Goal: Information Seeking & Learning: Understand process/instructions

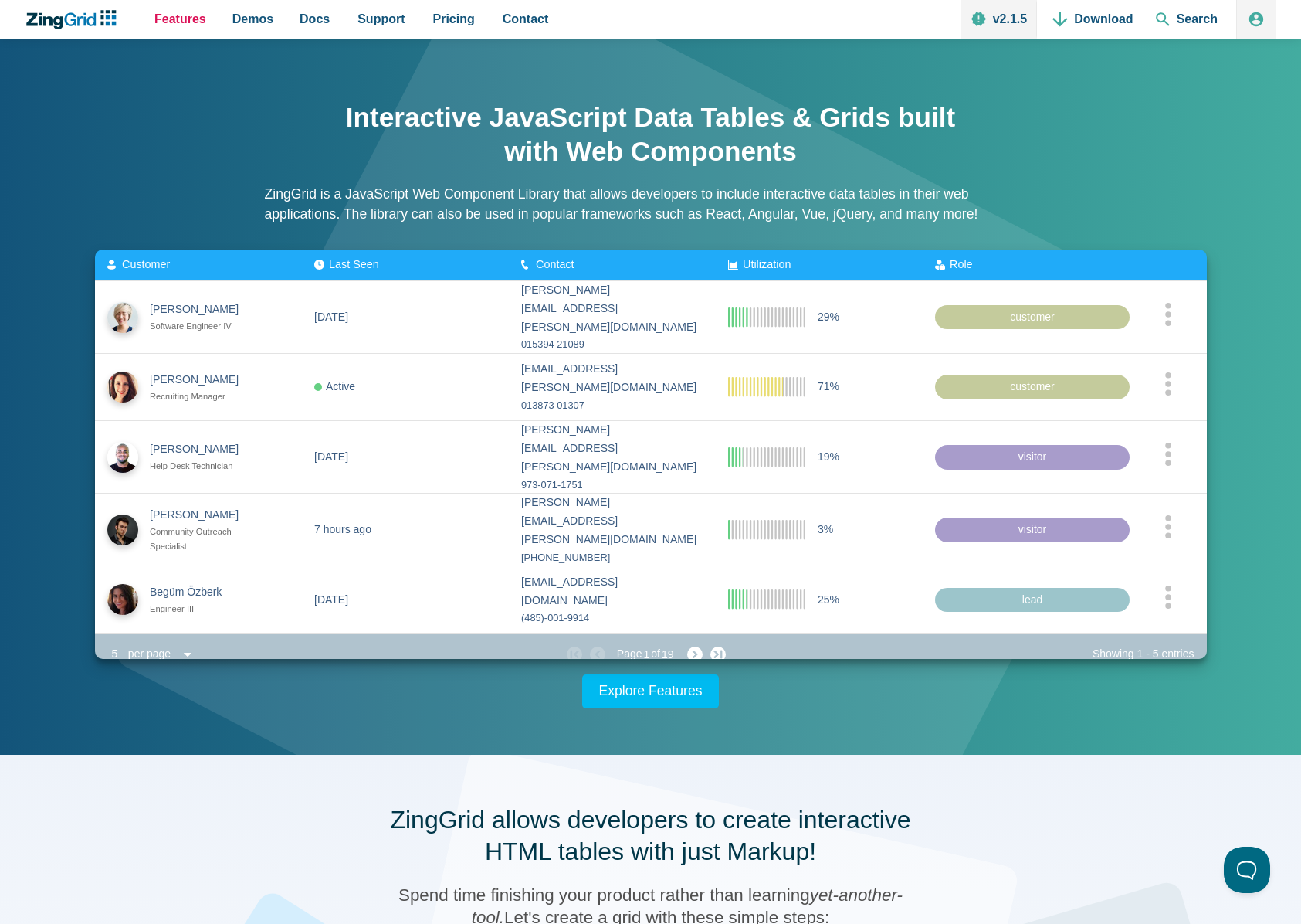
click at [195, 19] on span "Features" at bounding box center [180, 19] width 52 height 21
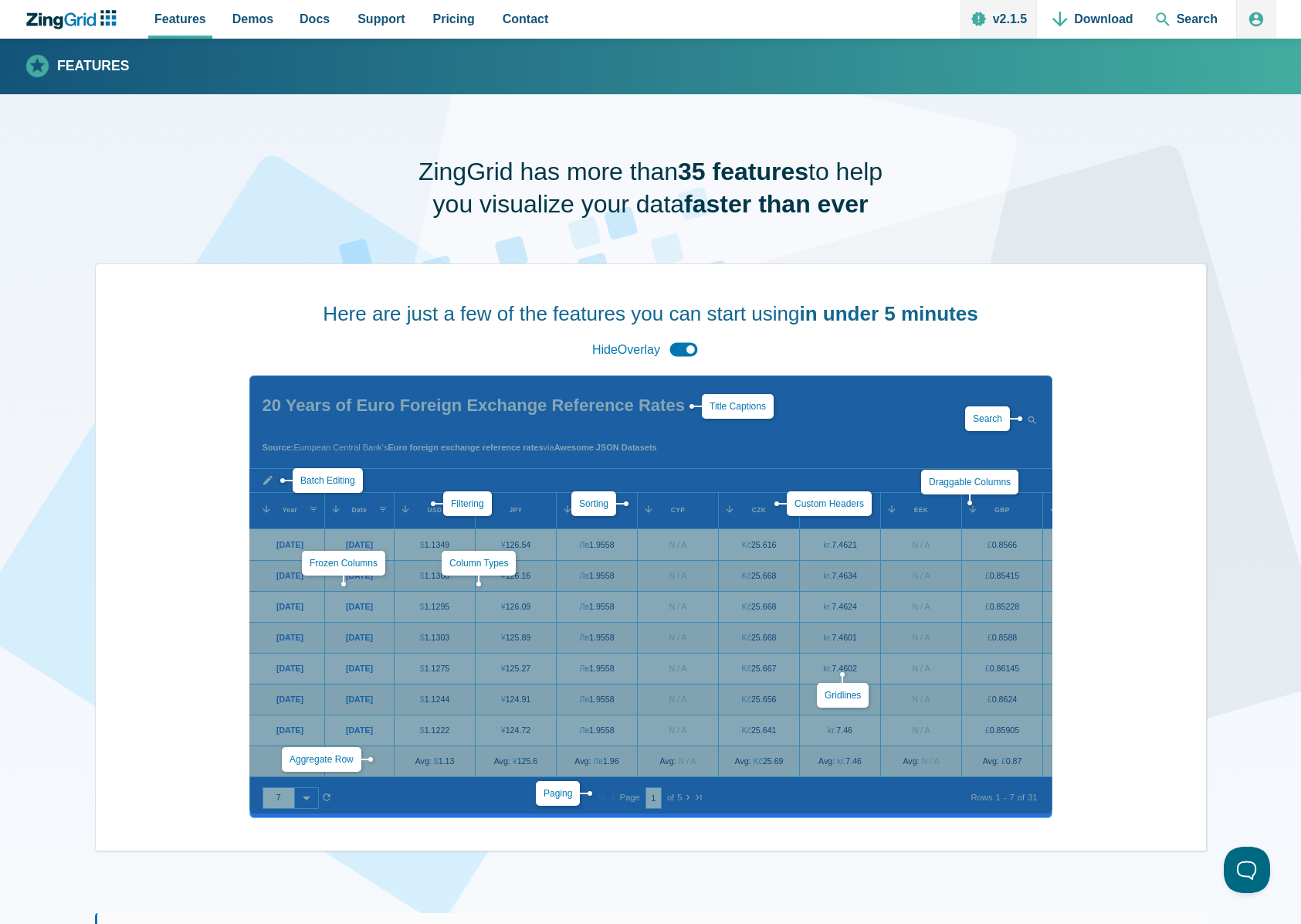
click at [438, 157] on h1 "ZingGrid has more than 35 features to help you visualize your data faster than …" at bounding box center [650, 188] width 502 height 64
click at [309, 23] on span "Docs" at bounding box center [314, 19] width 30 height 21
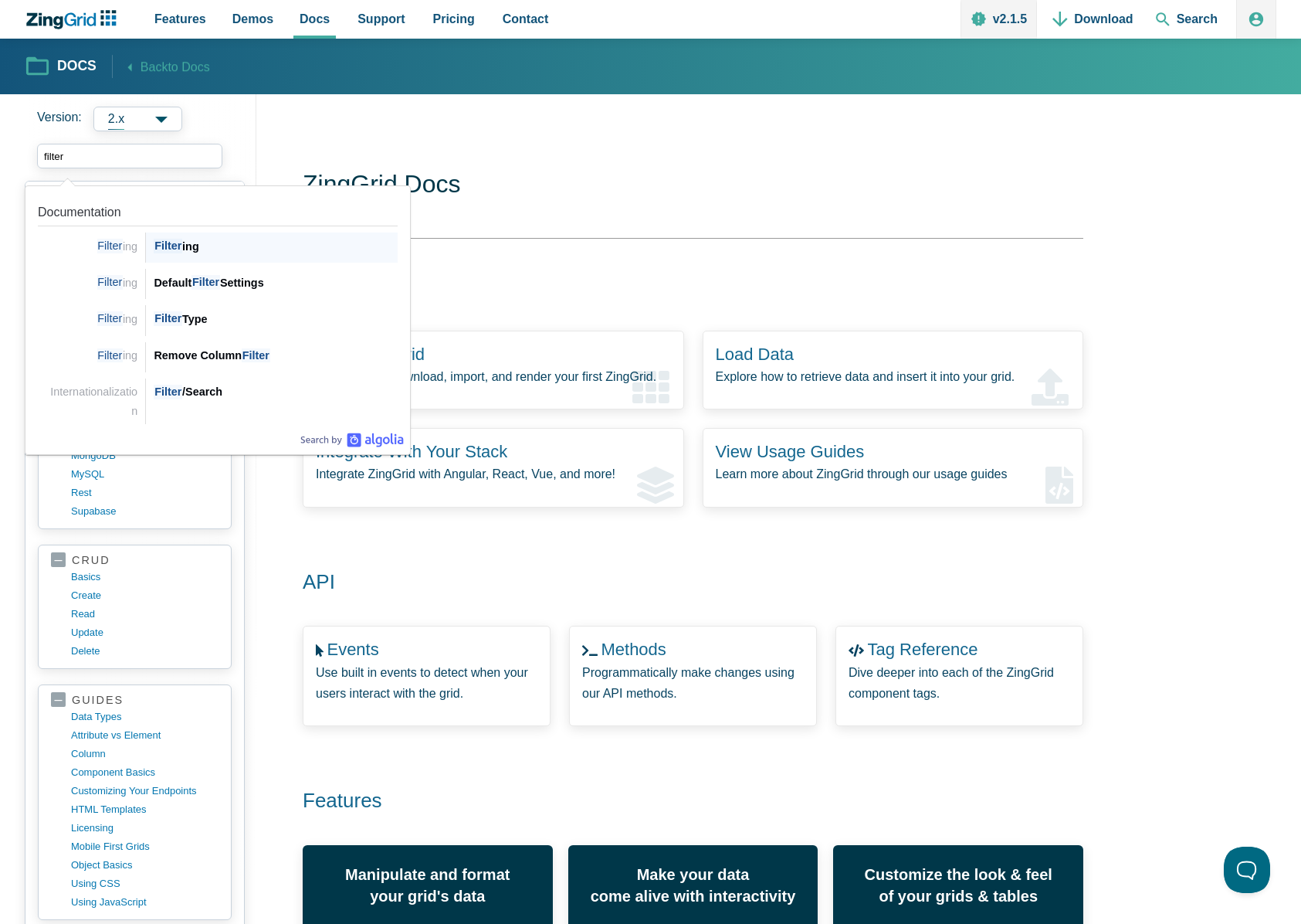
click at [174, 242] on span "Filter" at bounding box center [168, 246] width 29 height 15
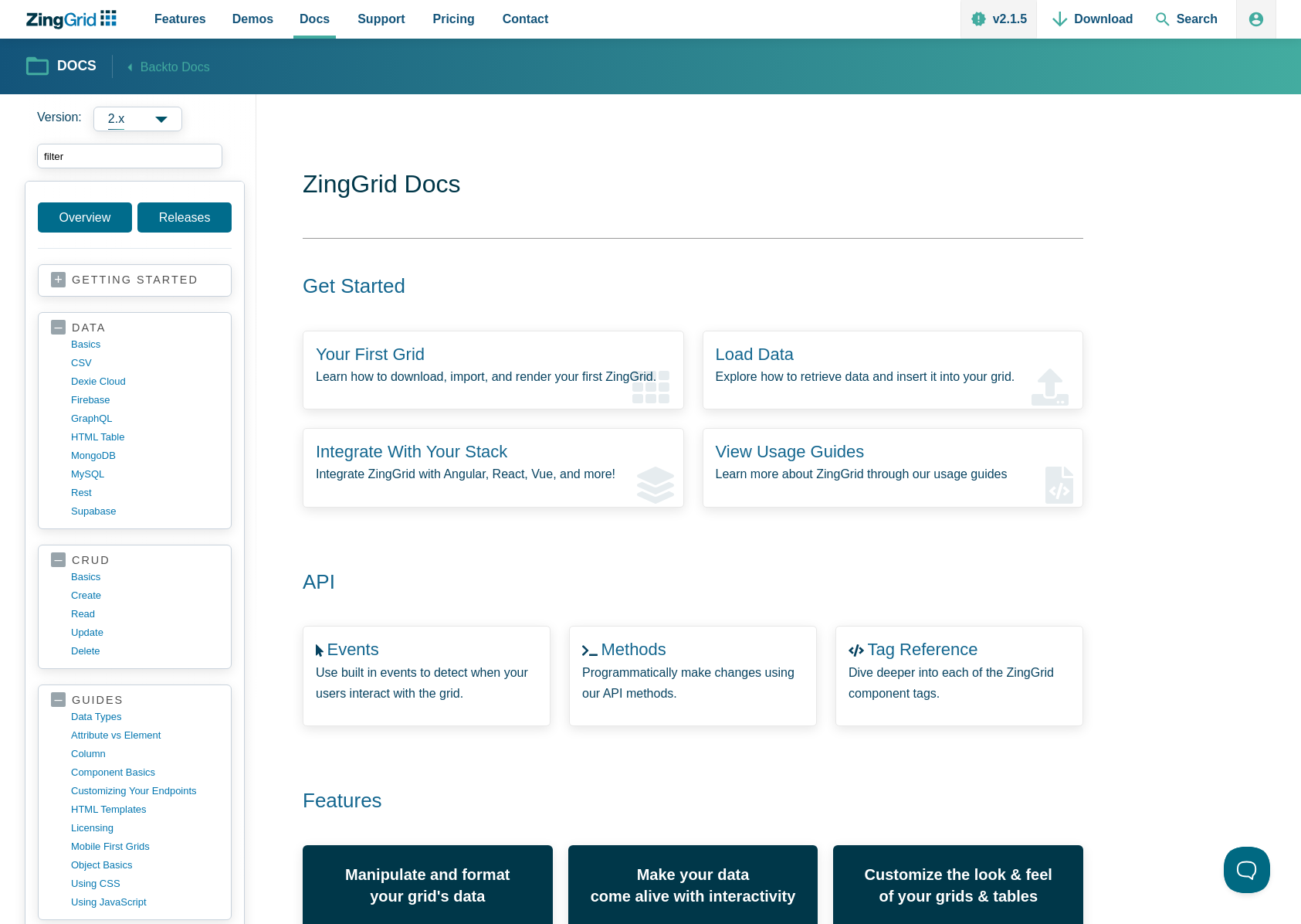
type input "filter"
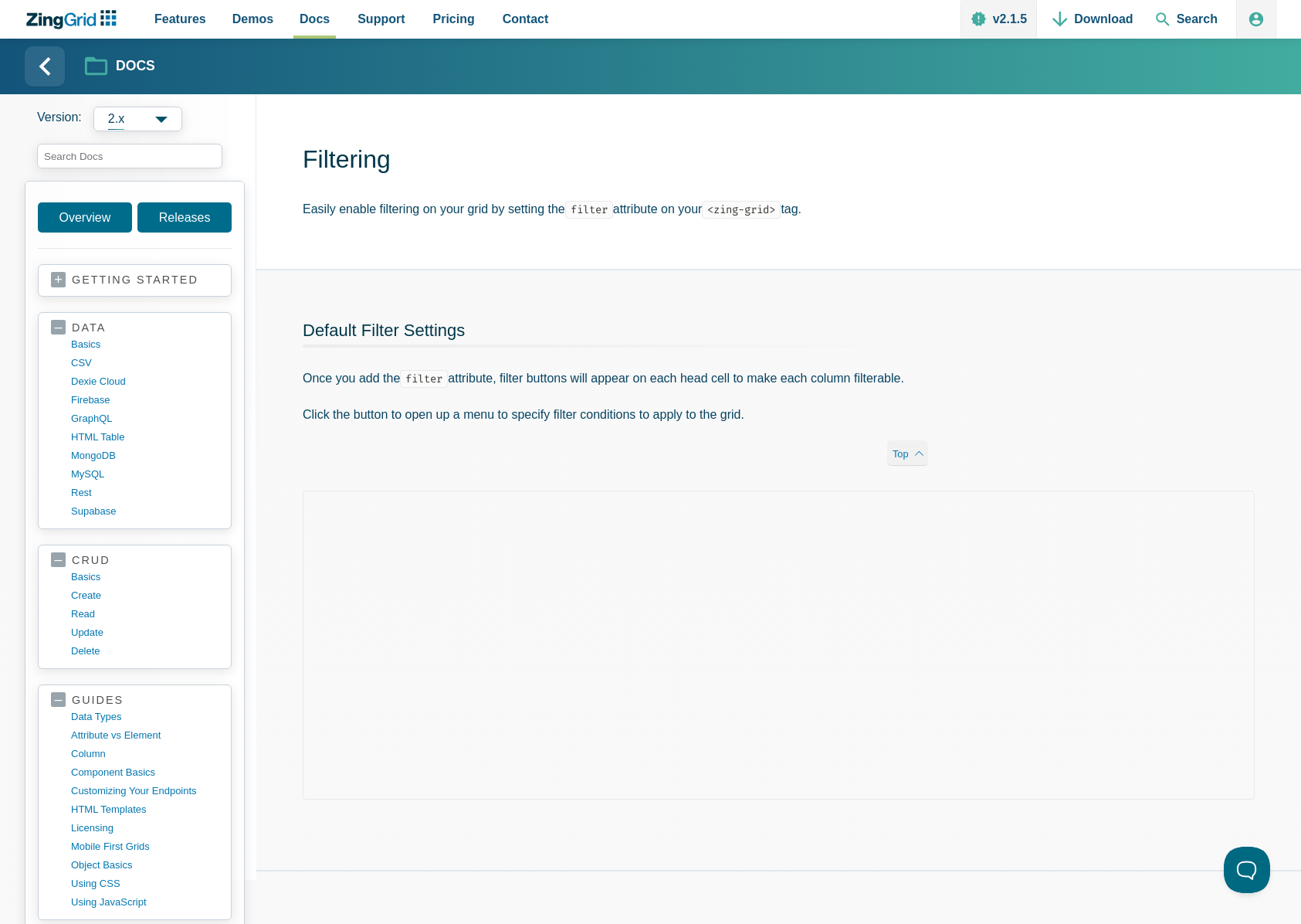
click at [570, 235] on div "Filtering Easily enable filtering on your grid by setting the filter attribute …" at bounding box center [779, 181] width 1045 height 174
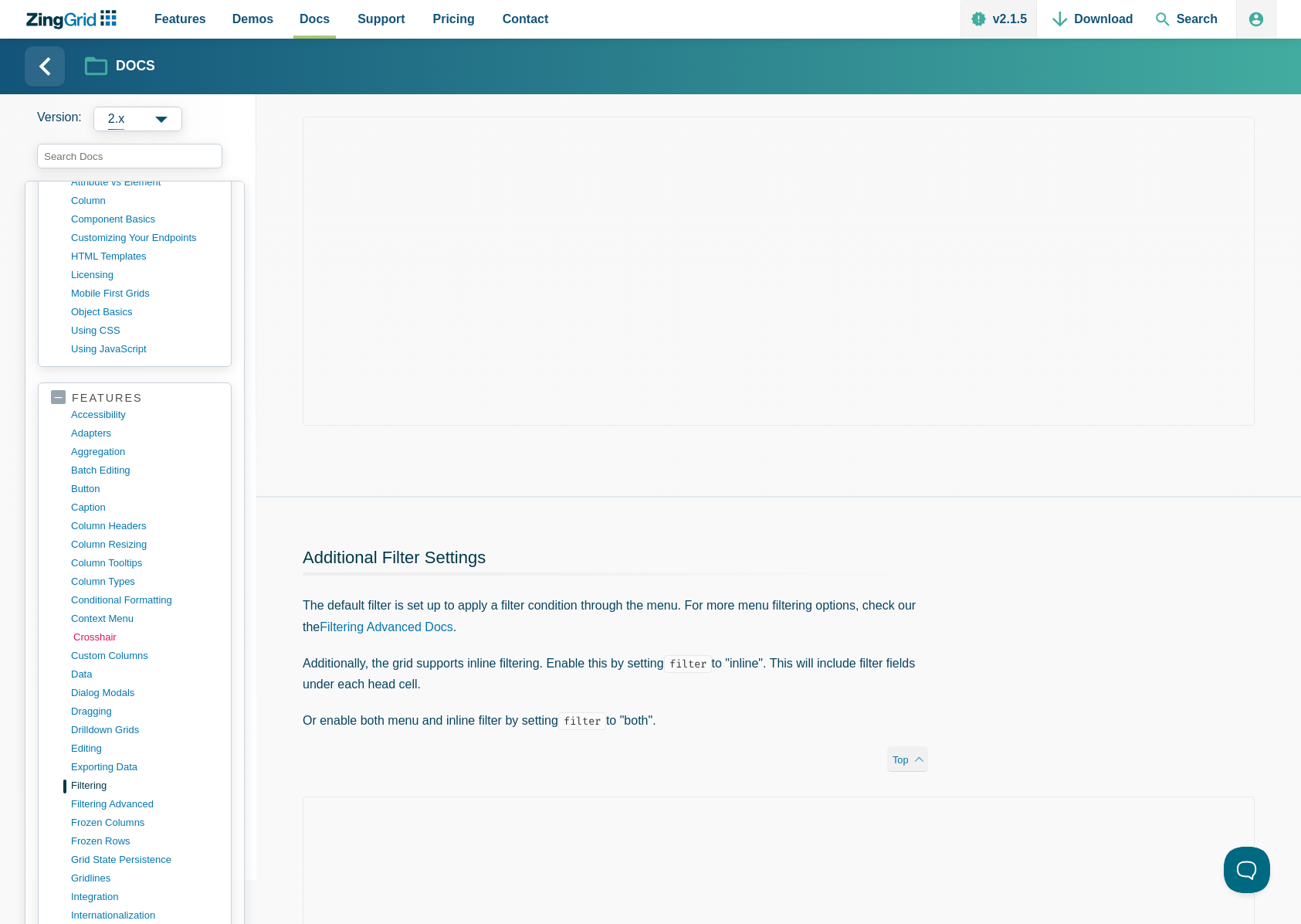
scroll to position [566, 0]
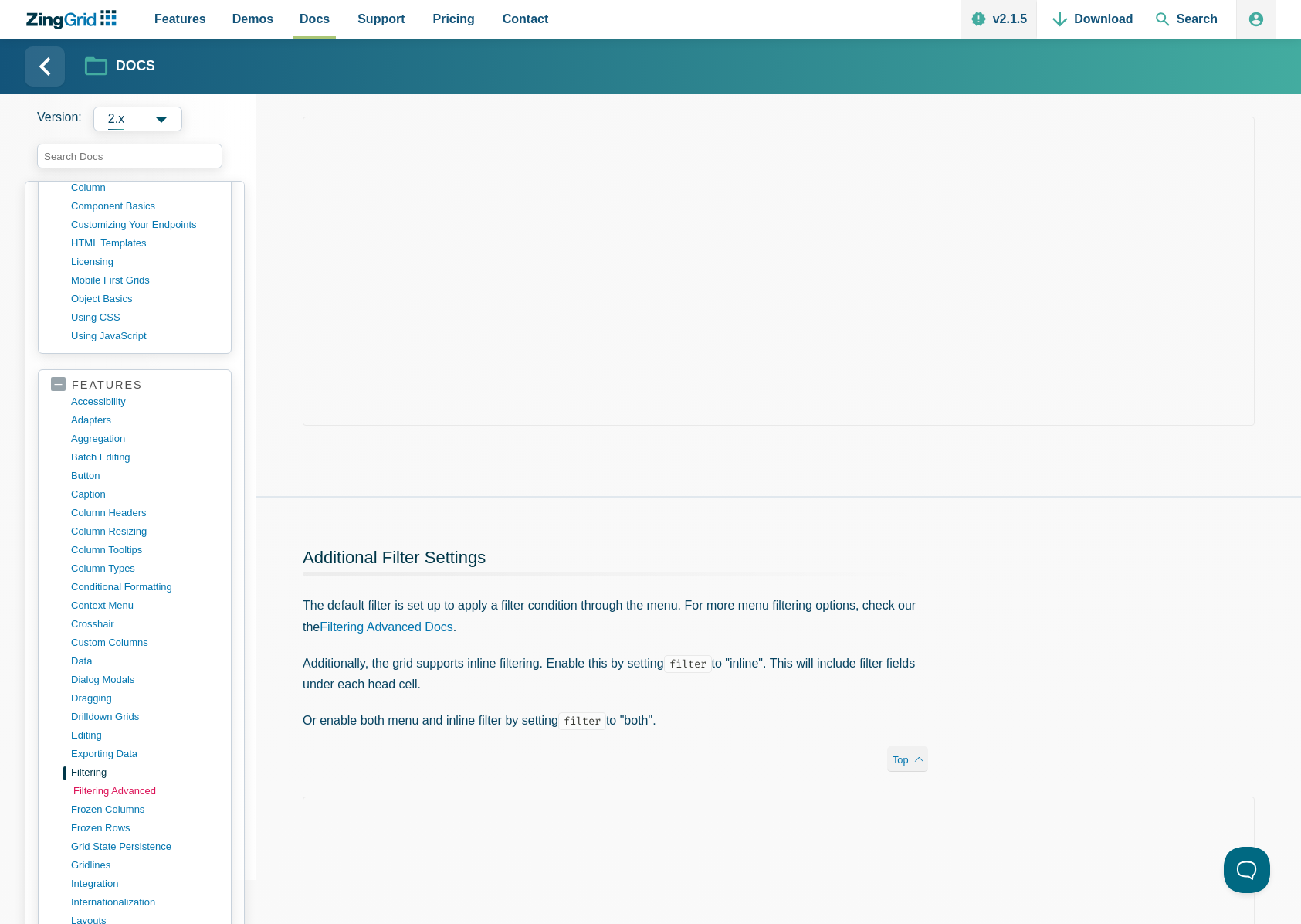
click at [147, 787] on link "filtering advanced" at bounding box center [147, 791] width 147 height 19
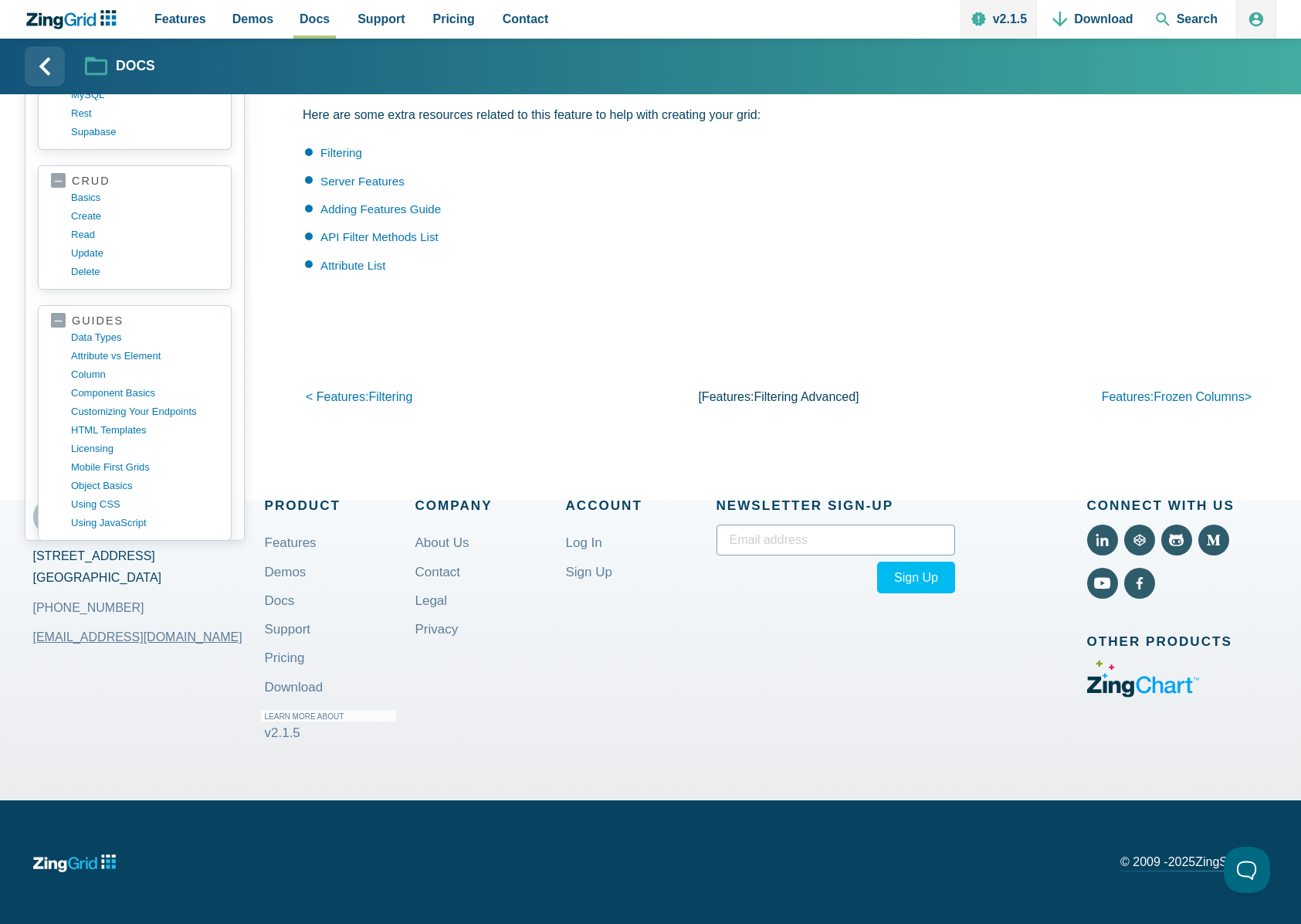
scroll to position [9710, 0]
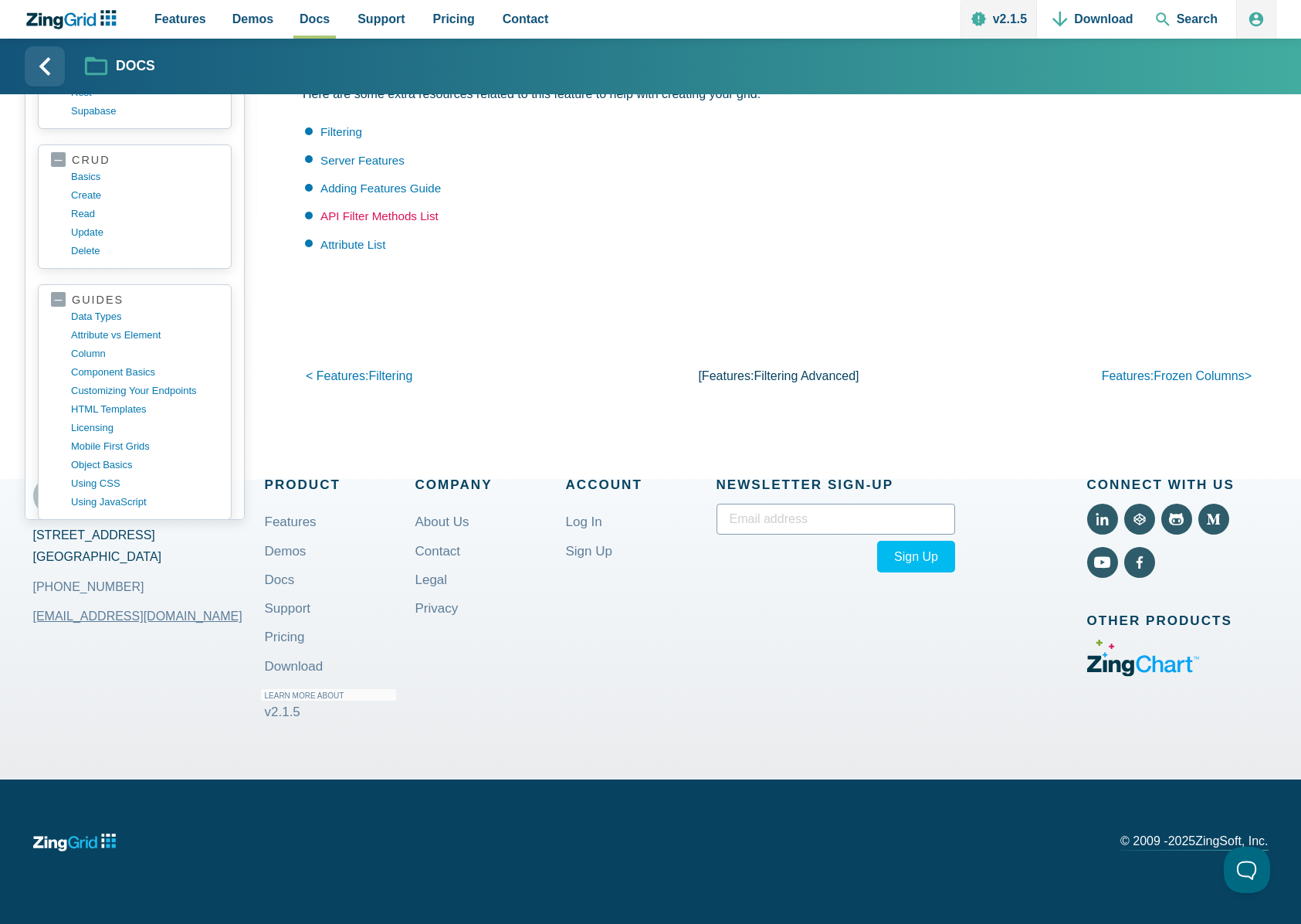
click at [347, 223] on link "API Filter Methods List" at bounding box center [379, 215] width 118 height 13
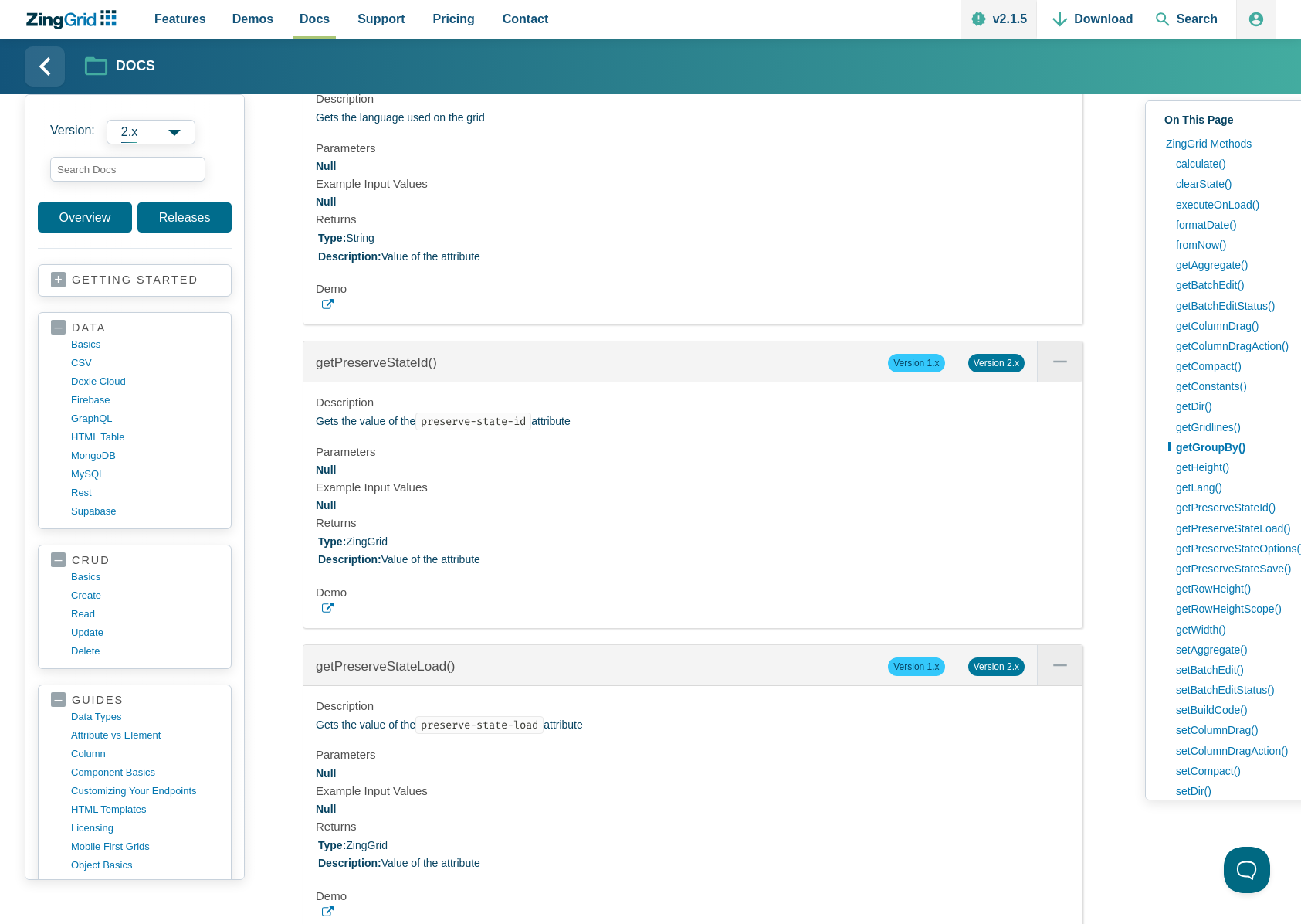
scroll to position [6019, 0]
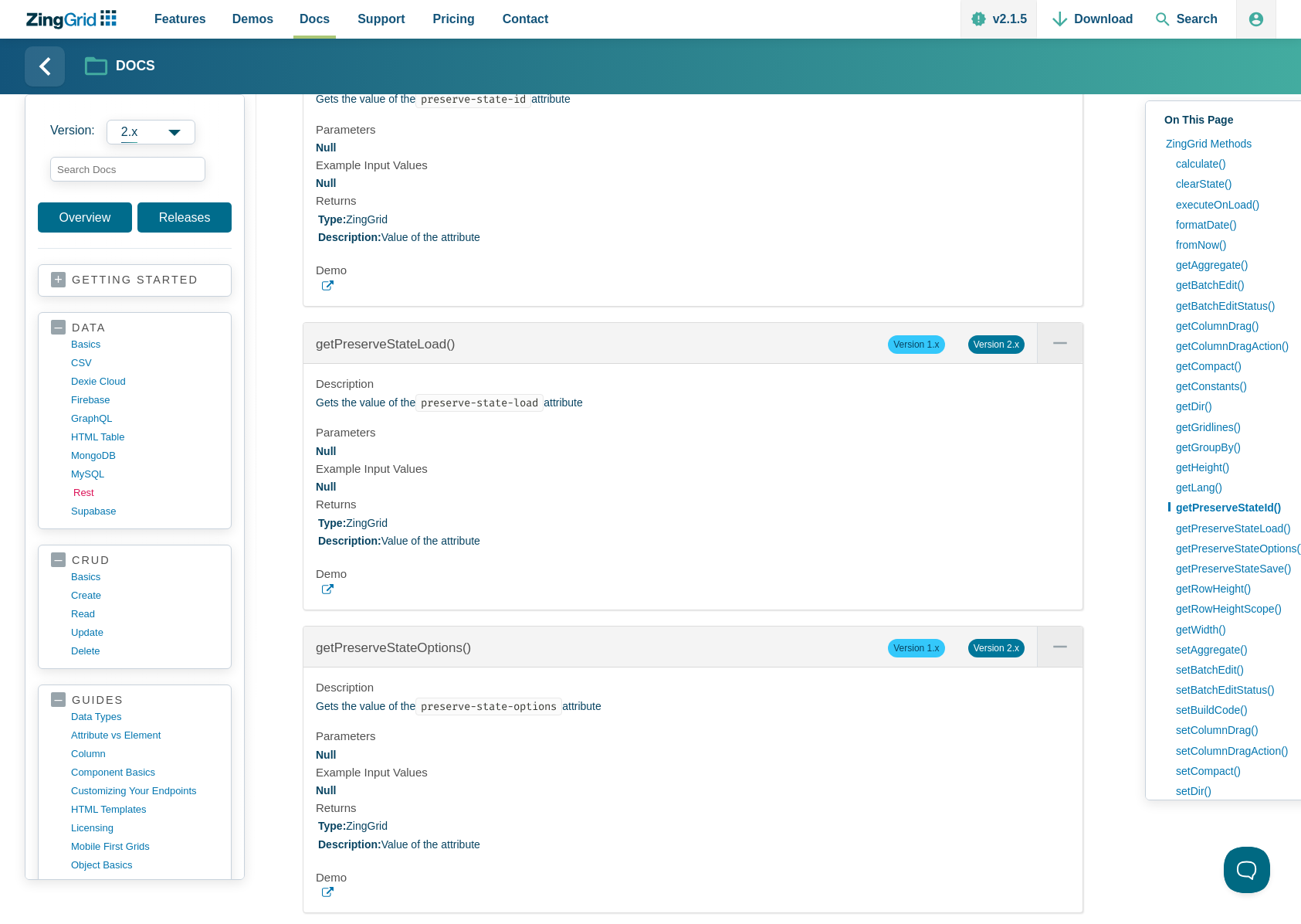
click at [84, 492] on link "rest" at bounding box center [147, 492] width 147 height 19
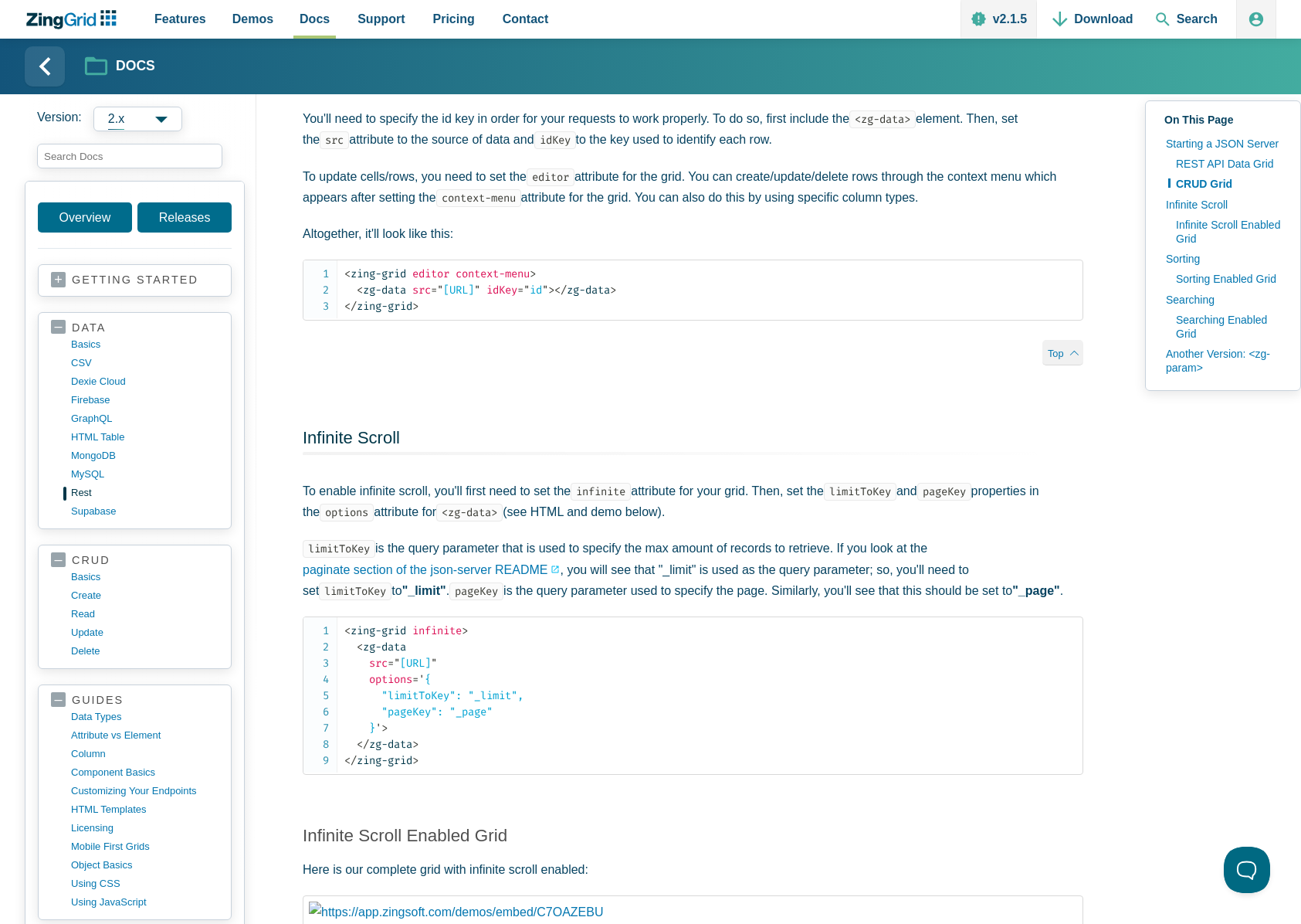
scroll to position [1391, 0]
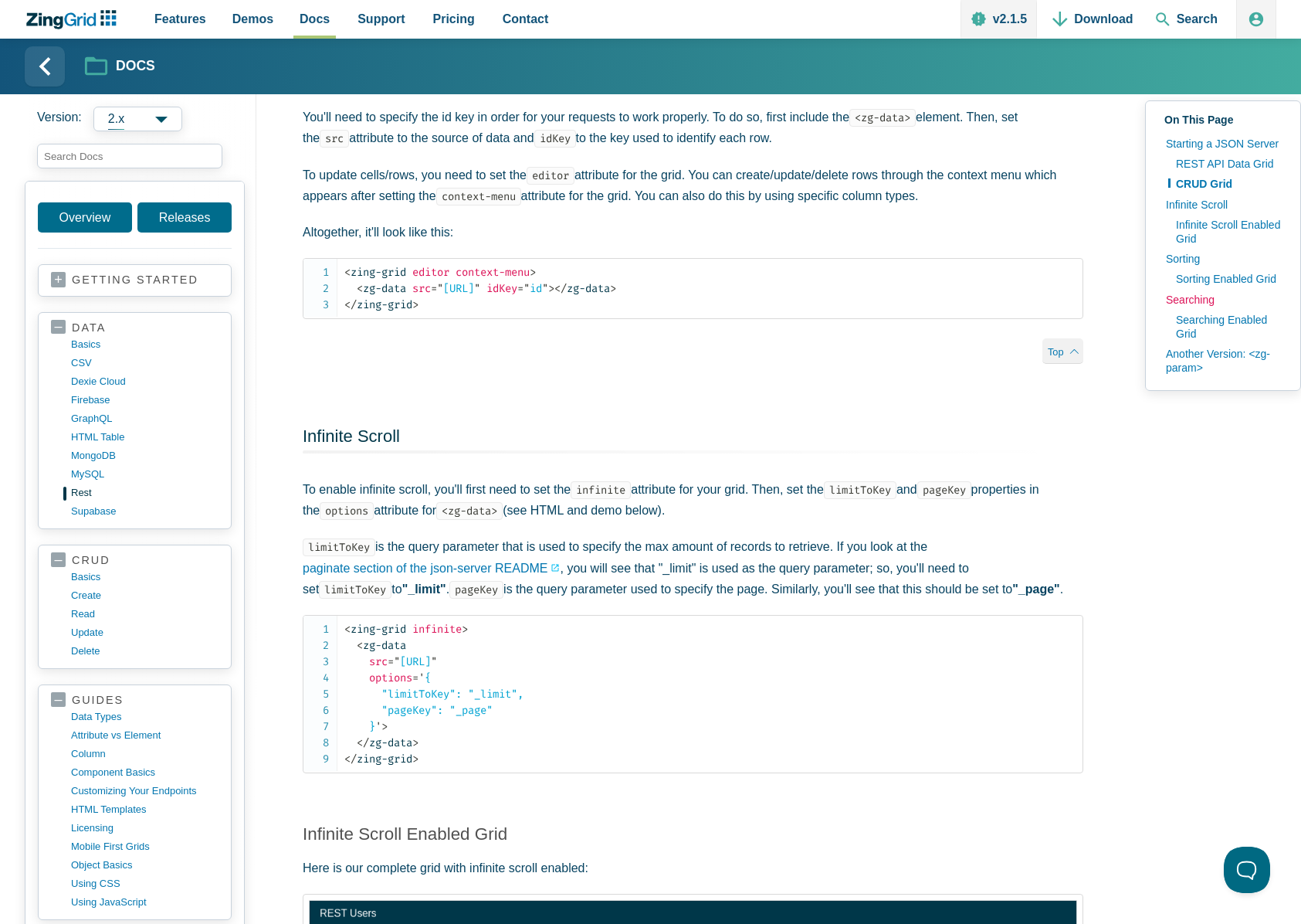
click at [1197, 302] on link "Searching" at bounding box center [1223, 299] width 129 height 20
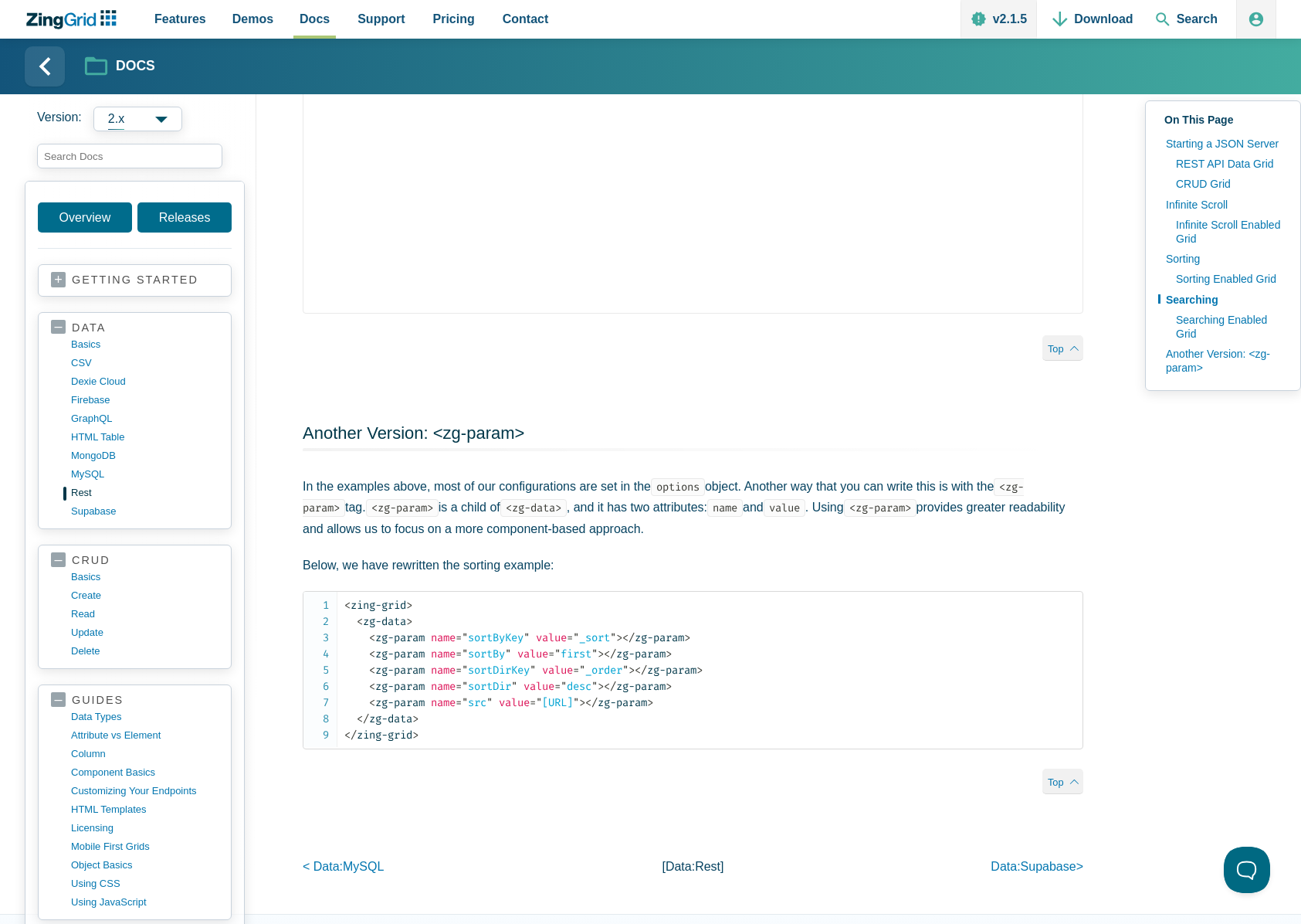
scroll to position [3702, 0]
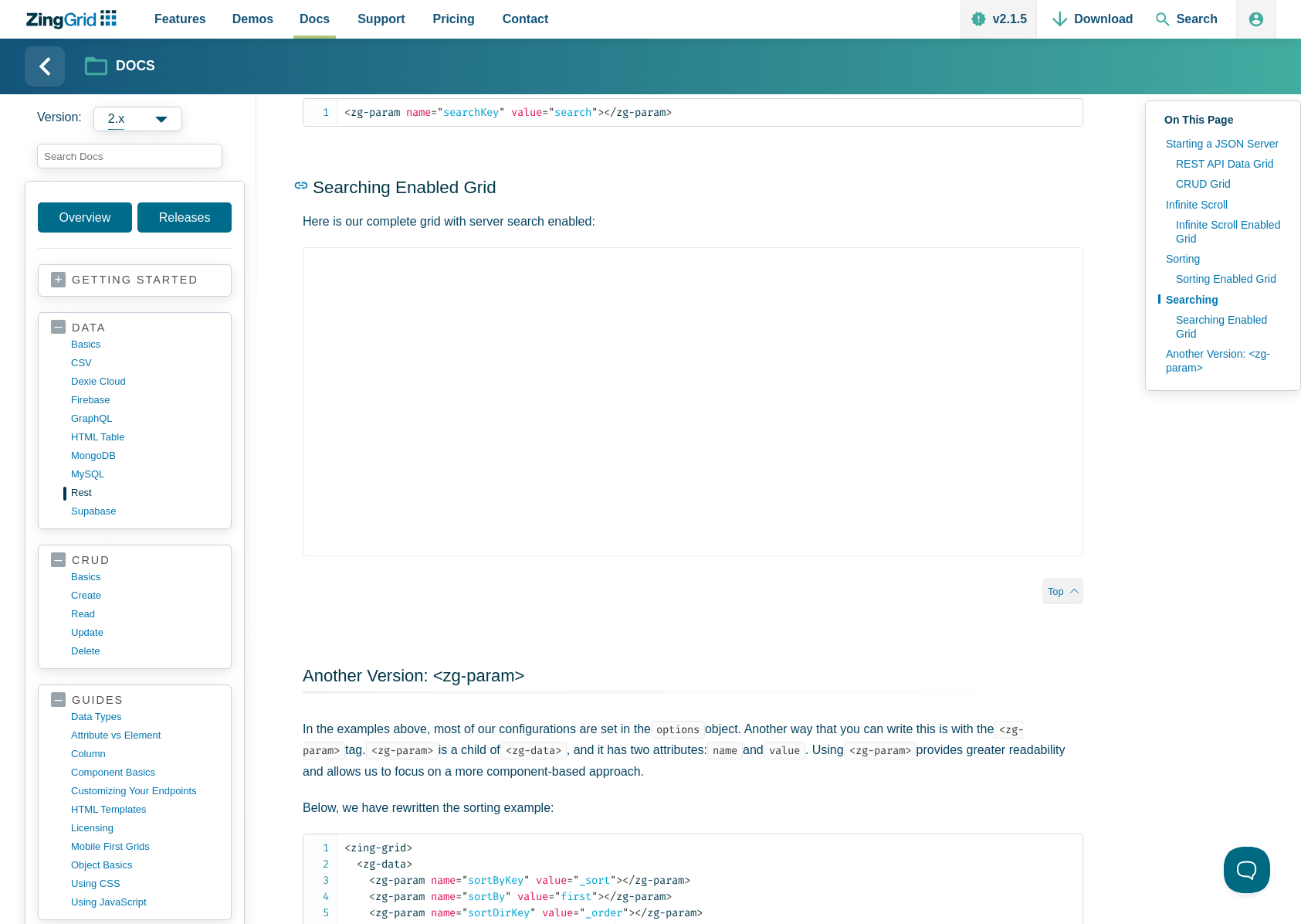
click at [295, 188] on use "App Content" at bounding box center [301, 185] width 13 height 6
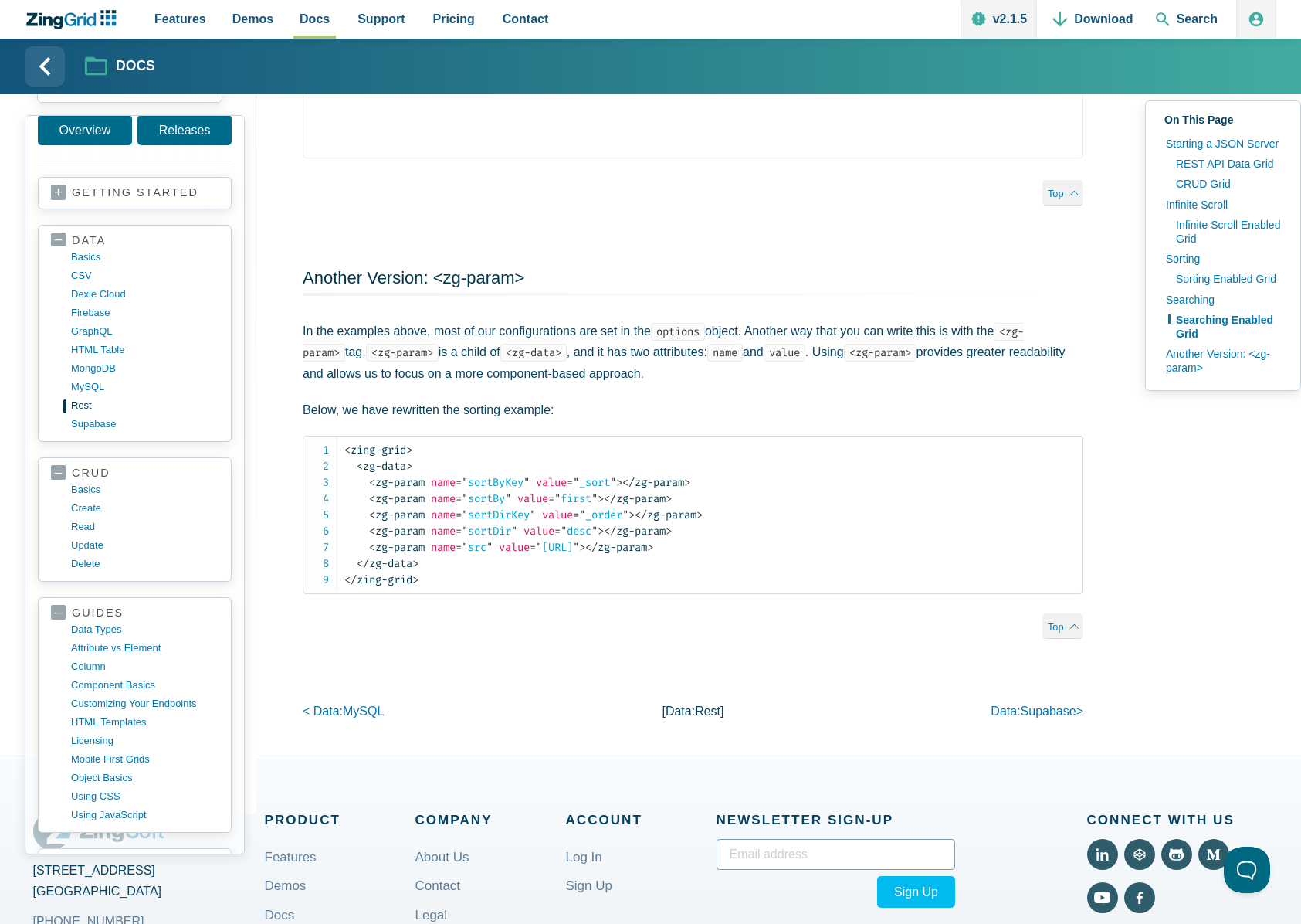
scroll to position [4190, 0]
